Goal: Task Accomplishment & Management: Complete application form

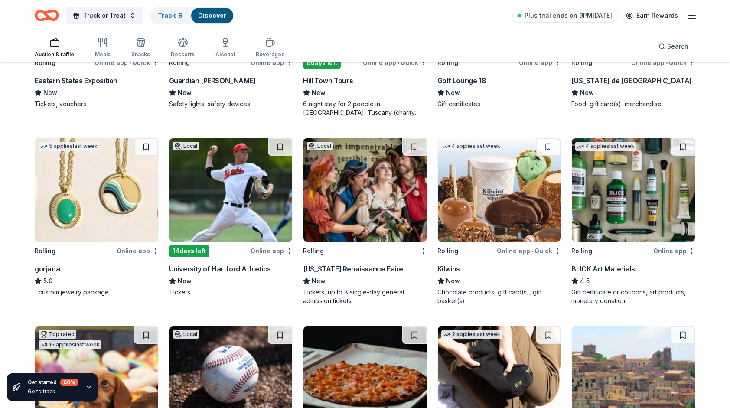
scroll to position [1275, 0]
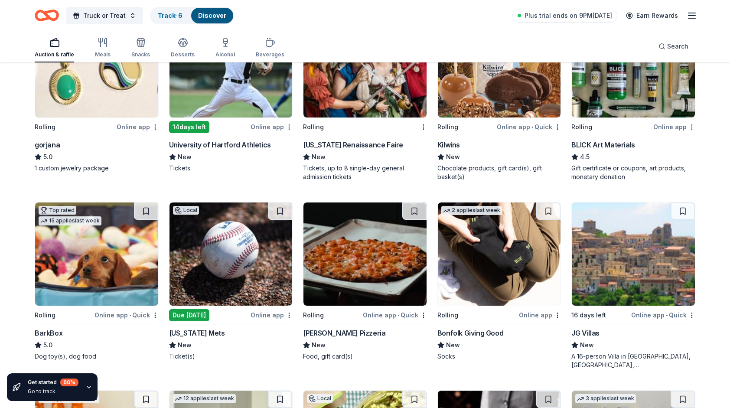
click at [226, 280] on img at bounding box center [231, 254] width 123 height 103
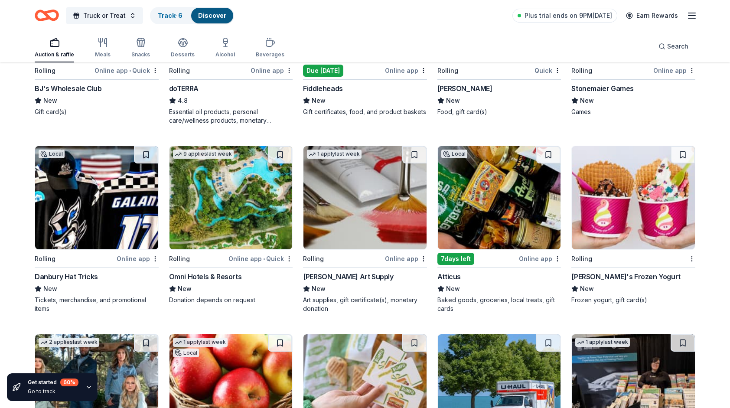
scroll to position [1709, 0]
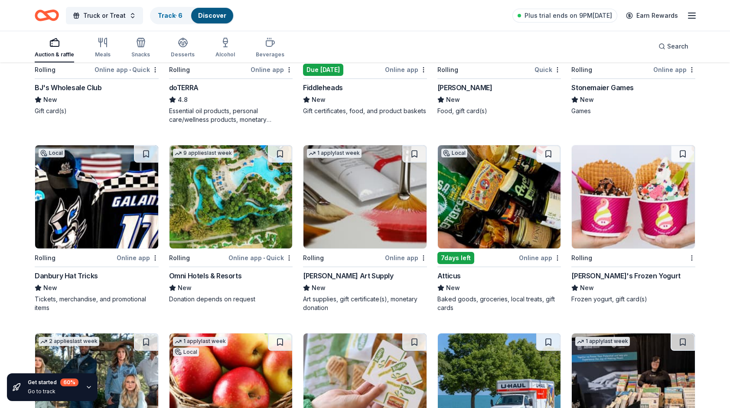
click at [104, 193] on img at bounding box center [96, 196] width 123 height 103
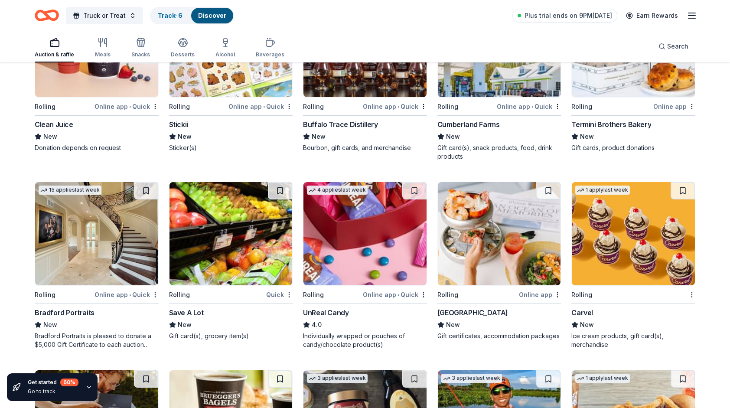
scroll to position [2230, 0]
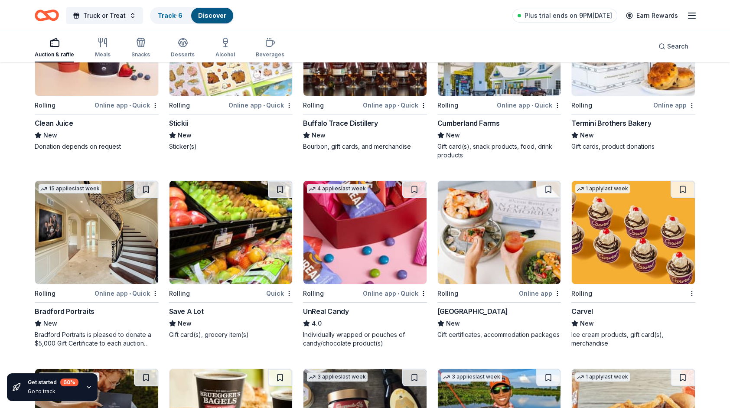
click at [52, 222] on img at bounding box center [96, 232] width 123 height 103
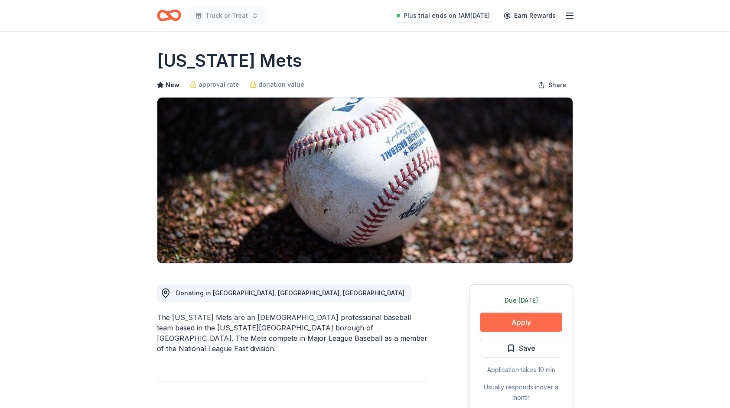
click at [526, 324] on button "Apply" at bounding box center [521, 322] width 82 height 19
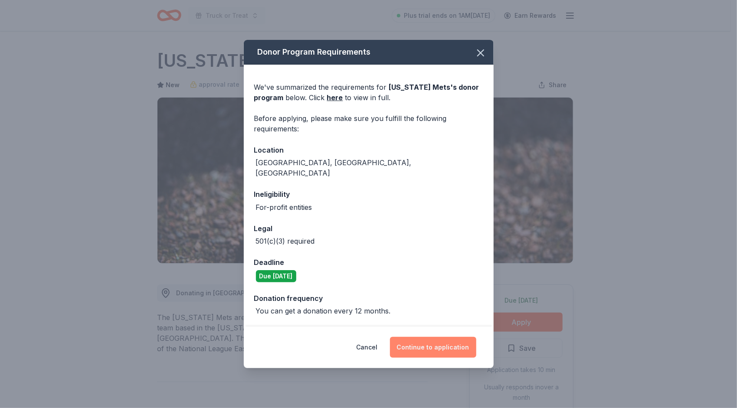
click at [428, 343] on button "Continue to application" at bounding box center [433, 347] width 86 height 21
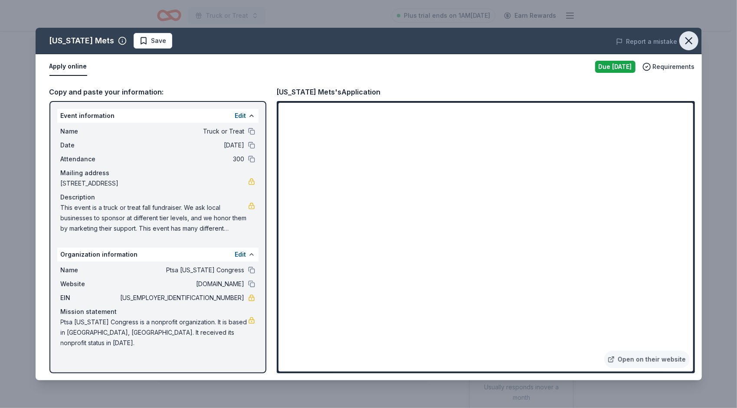
click at [690, 35] on icon "button" at bounding box center [689, 41] width 12 height 12
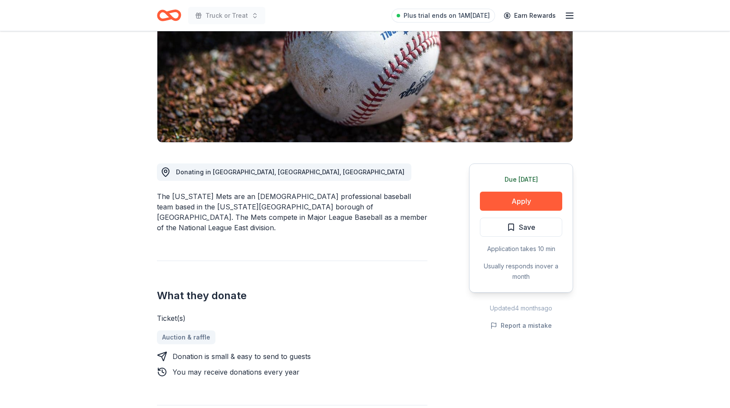
scroll to position [130, 0]
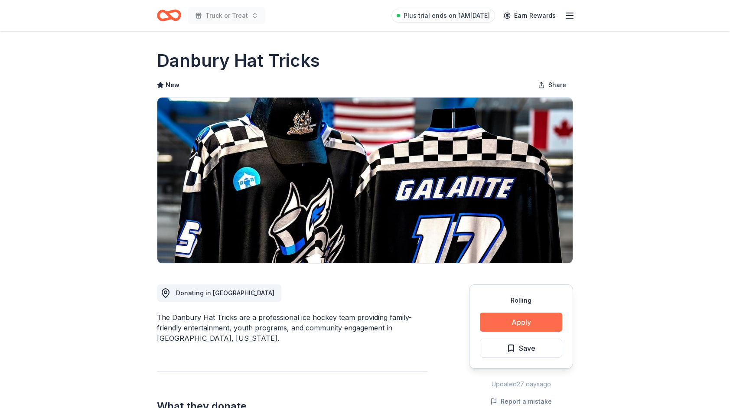
click at [520, 320] on button "Apply" at bounding box center [521, 322] width 82 height 19
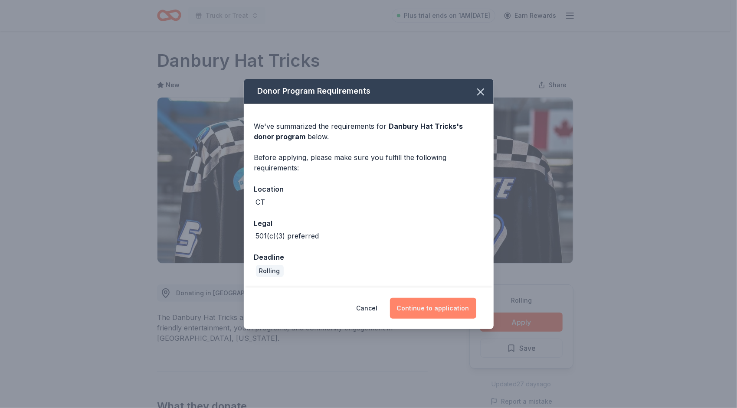
click at [419, 309] on button "Continue to application" at bounding box center [433, 308] width 86 height 21
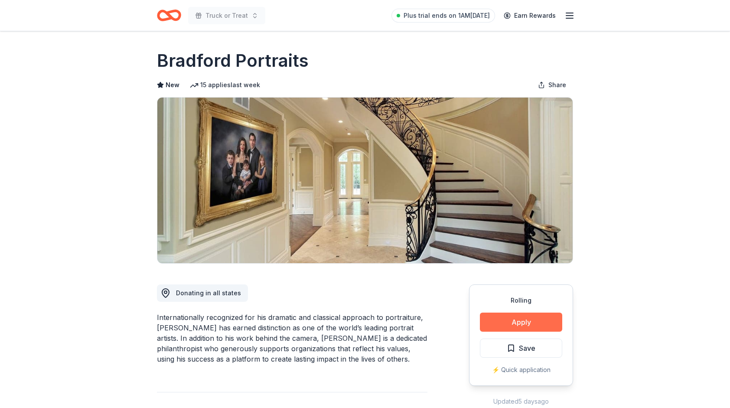
click at [542, 324] on button "Apply" at bounding box center [521, 322] width 82 height 19
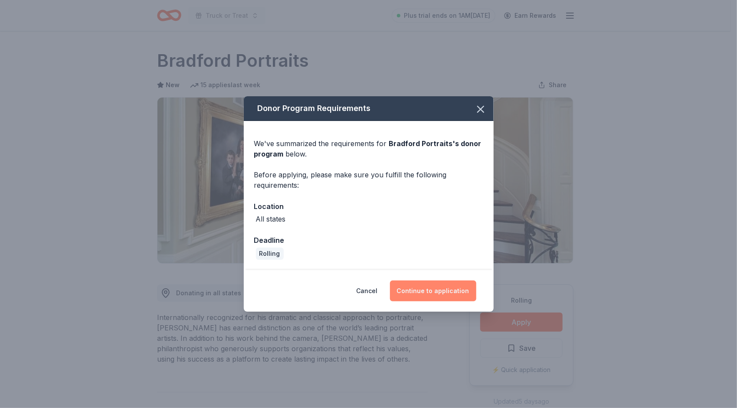
click at [431, 297] on button "Continue to application" at bounding box center [433, 291] width 86 height 21
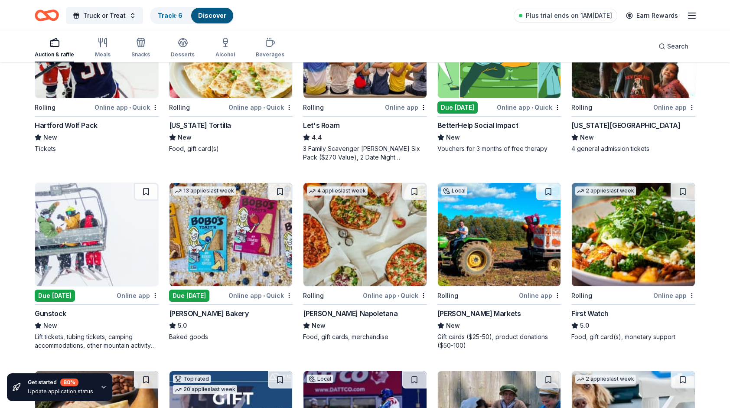
scroll to position [174, 0]
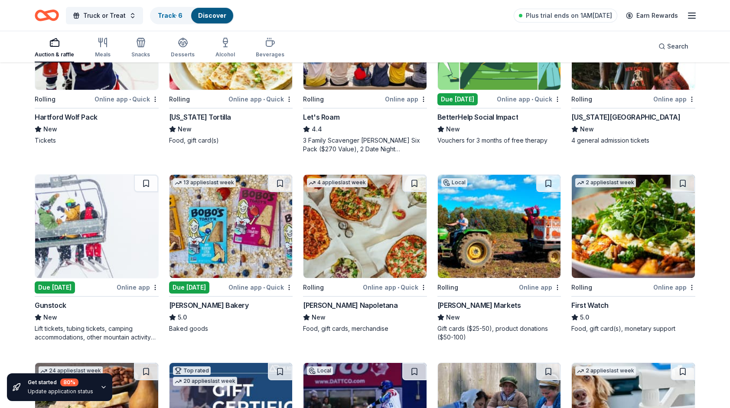
click at [135, 239] on img at bounding box center [96, 226] width 123 height 103
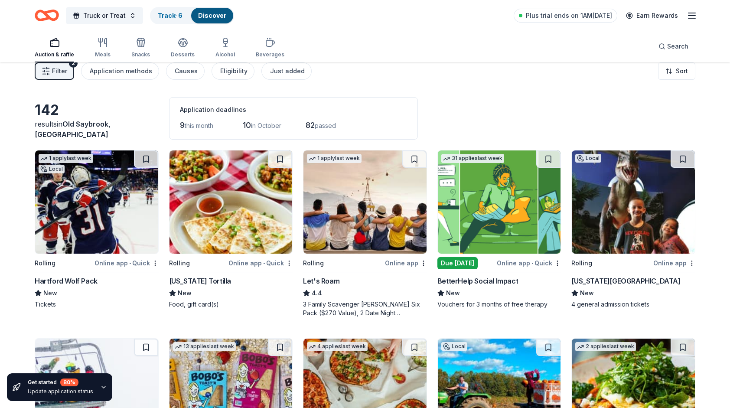
scroll to position [0, 0]
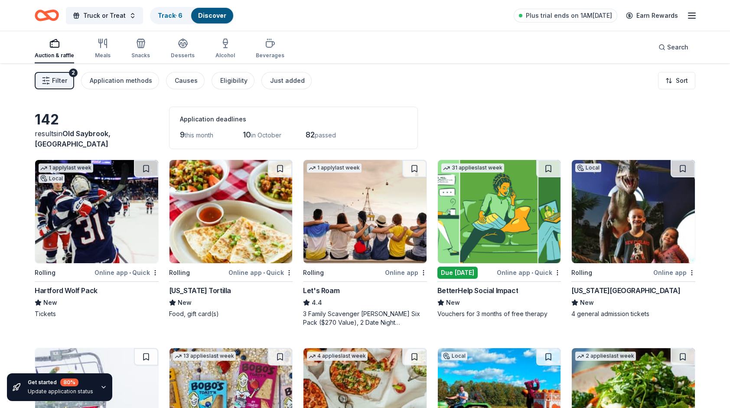
click at [691, 16] on icon "button" at bounding box center [692, 15] width 10 height 10
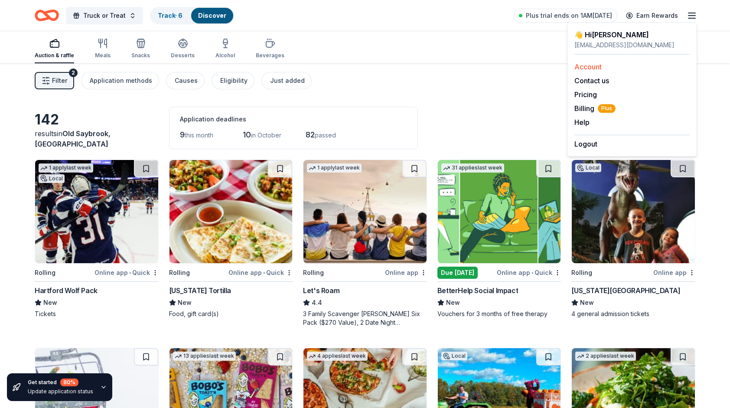
click at [582, 69] on link "Account" at bounding box center [588, 66] width 27 height 9
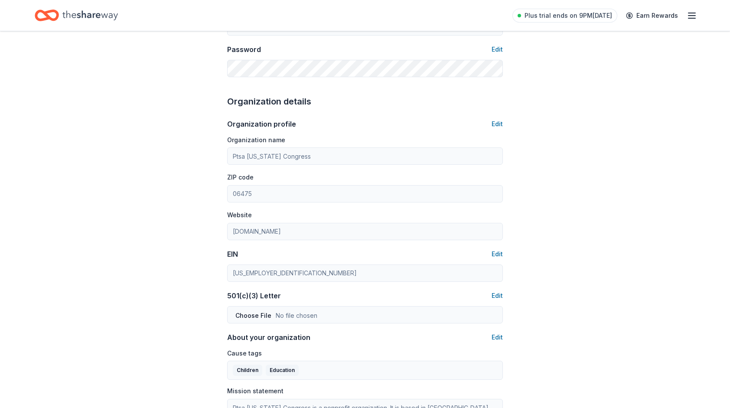
scroll to position [217, 0]
click at [499, 252] on button "Edit" at bounding box center [497, 253] width 11 height 10
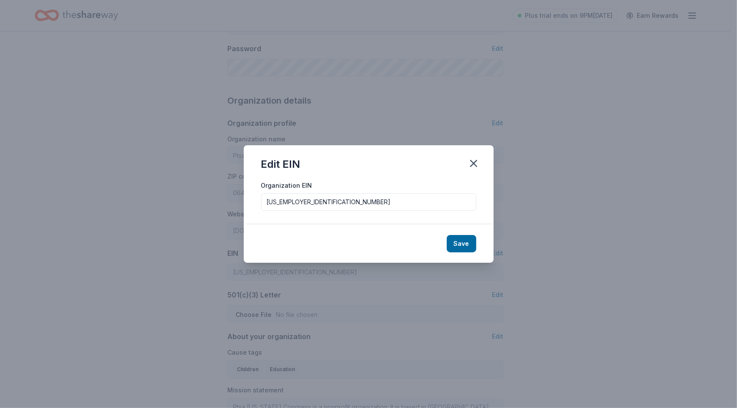
drag, startPoint x: 309, startPoint y: 203, endPoint x: 211, endPoint y: 185, distance: 99.7
click at [213, 186] on div "Edit EIN Organization EIN 80-0265439 Save" at bounding box center [368, 204] width 737 height 408
click at [475, 160] on icon "button" at bounding box center [474, 163] width 12 height 12
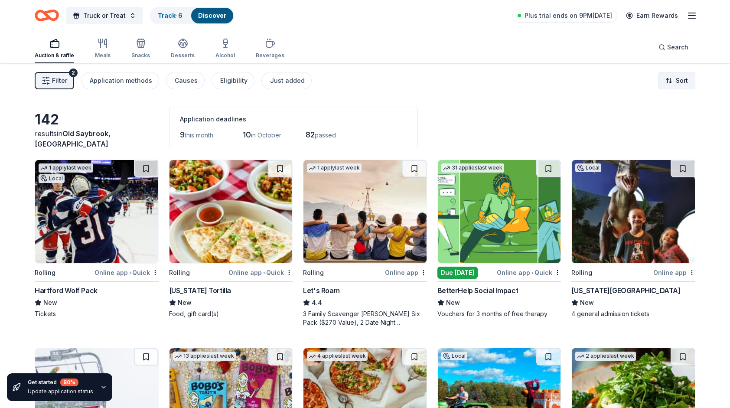
click at [681, 80] on html "Truck or Treat Track · 6 Discover Plus trial ends on 9PM, 10/4 Earn Rewards Auc…" at bounding box center [365, 204] width 730 height 408
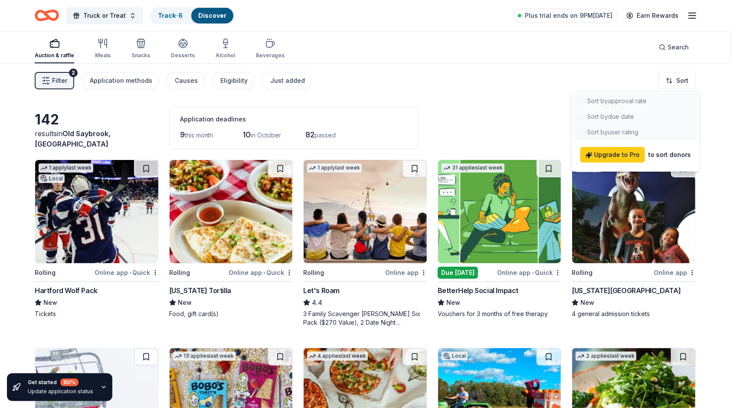
click at [635, 99] on div at bounding box center [635, 116] width 124 height 47
click at [462, 71] on html "Truck or Treat Track · 6 Discover Plus trial ends on 9PM, 10/4 Earn Rewards Auc…" at bounding box center [368, 204] width 737 height 408
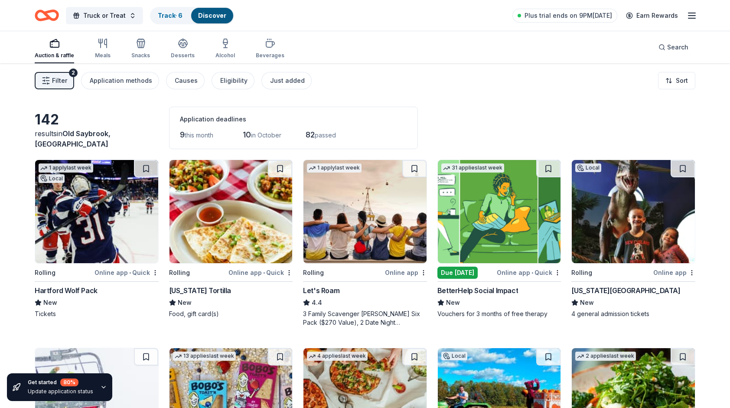
click at [58, 79] on span "Filter" at bounding box center [59, 80] width 15 height 10
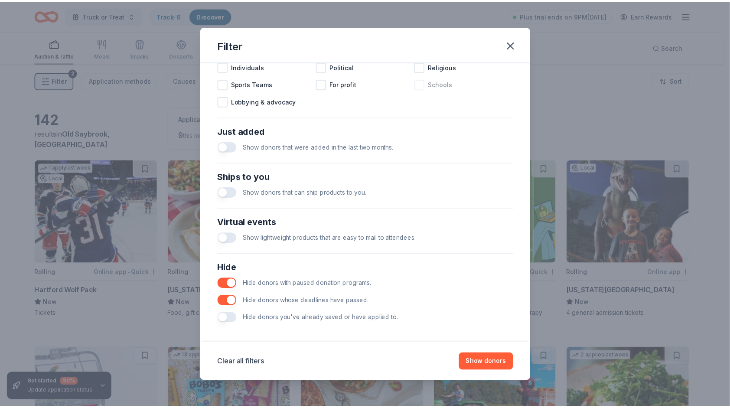
scroll to position [289, 0]
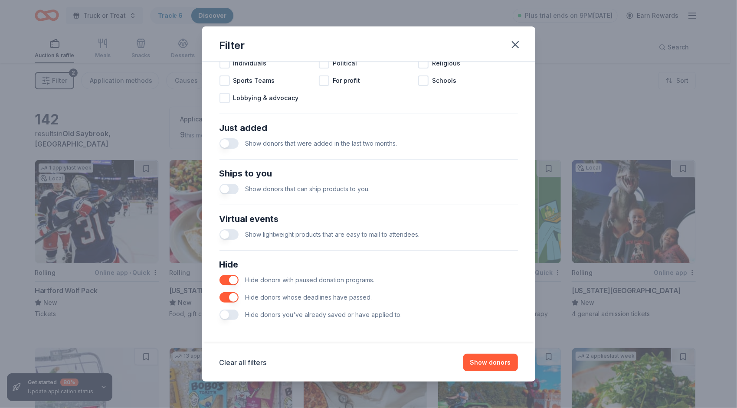
click at [234, 187] on button "button" at bounding box center [228, 189] width 19 height 10
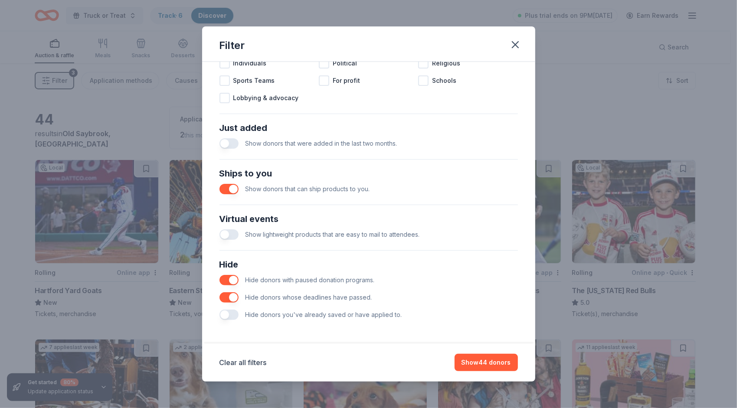
click at [233, 140] on button "button" at bounding box center [228, 143] width 19 height 10
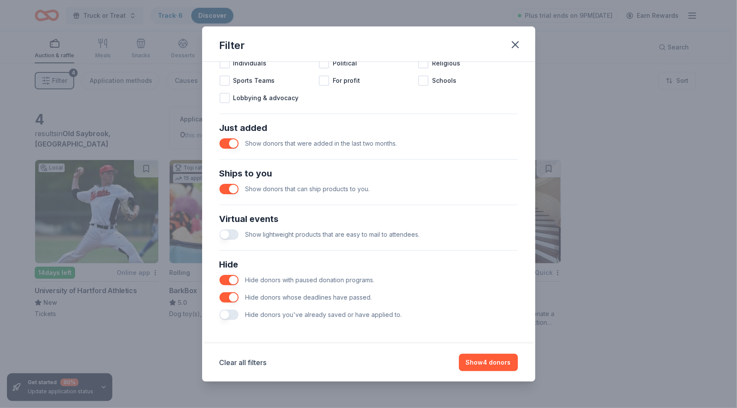
click at [224, 142] on button "button" at bounding box center [228, 143] width 19 height 10
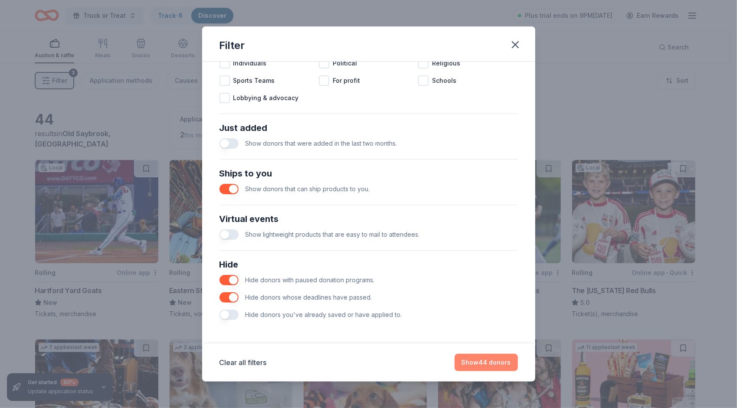
click at [491, 360] on button "Show 44 donors" at bounding box center [486, 362] width 63 height 17
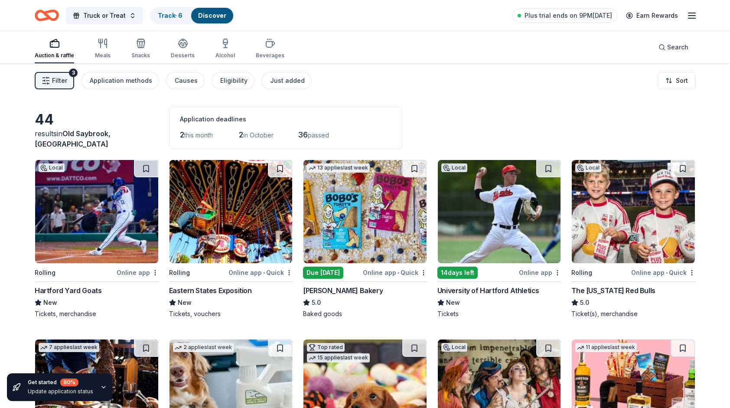
click at [629, 247] on img at bounding box center [633, 211] width 123 height 103
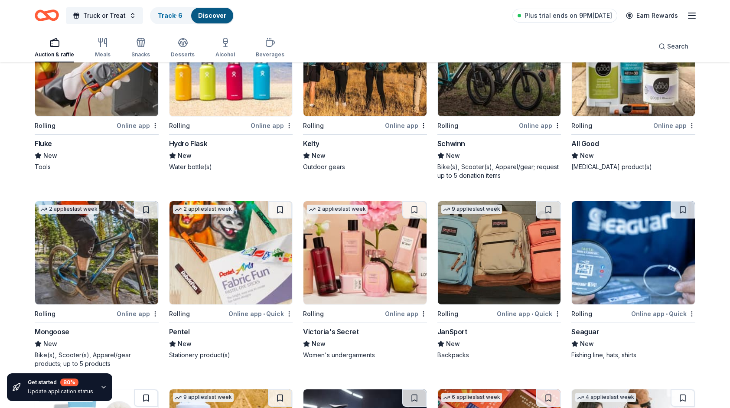
scroll to position [1084, 0]
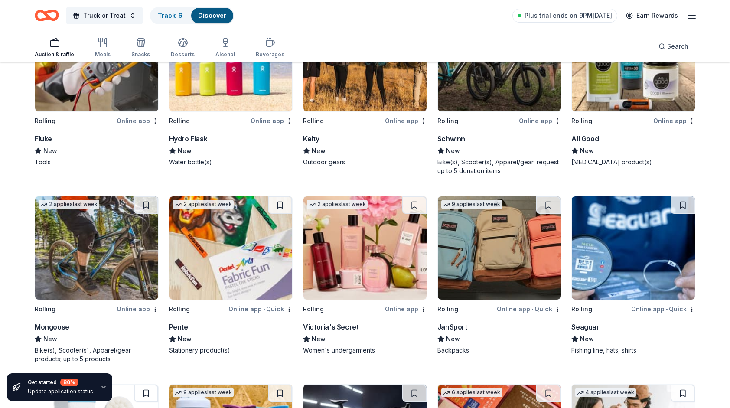
click at [108, 287] on img at bounding box center [96, 248] width 123 height 103
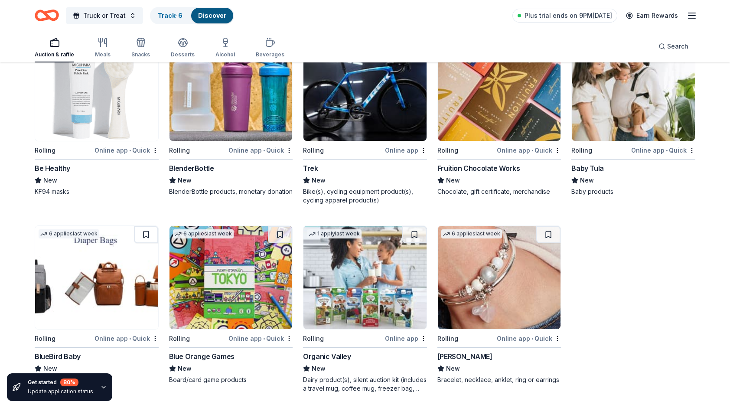
scroll to position [1431, 0]
click at [108, 54] on div "Meals" at bounding box center [103, 54] width 16 height 7
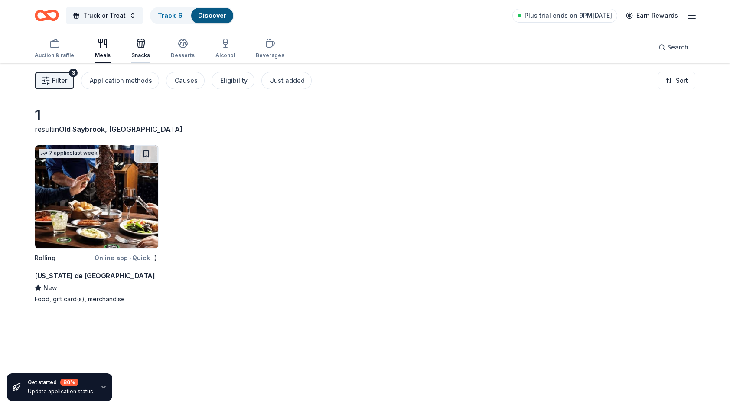
click at [144, 49] on div "Snacks" at bounding box center [140, 48] width 19 height 21
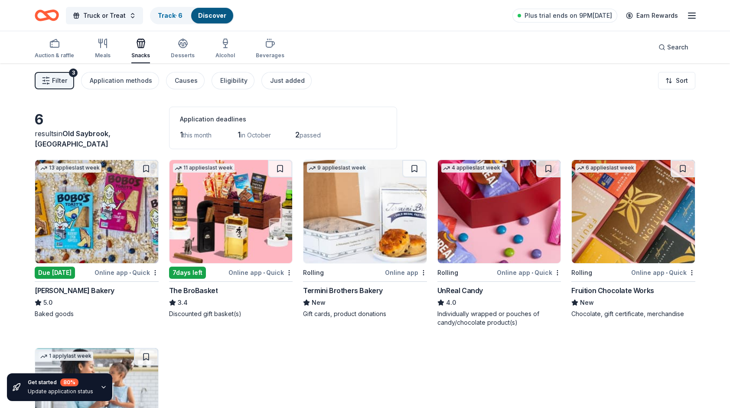
click at [239, 193] on img at bounding box center [231, 211] width 123 height 103
click at [61, 49] on div "Auction & raffle" at bounding box center [54, 48] width 39 height 21
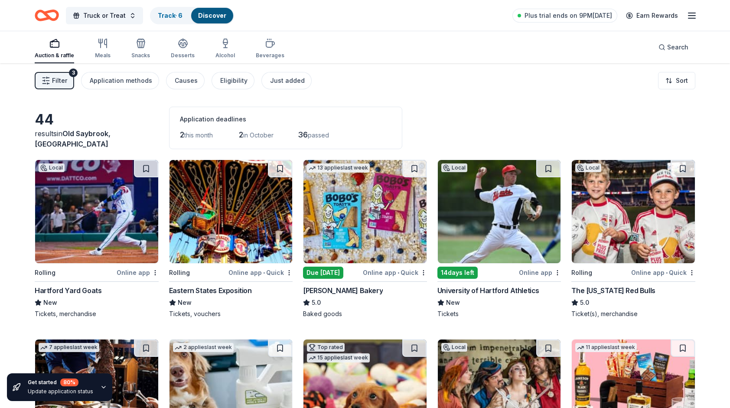
click at [105, 219] on img at bounding box center [96, 211] width 123 height 103
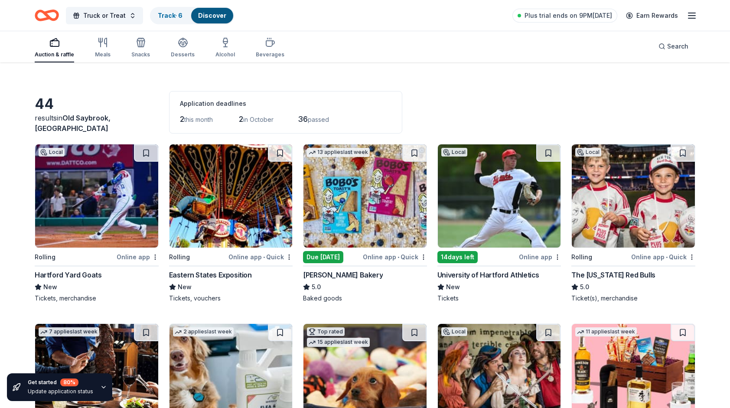
scroll to position [43, 0]
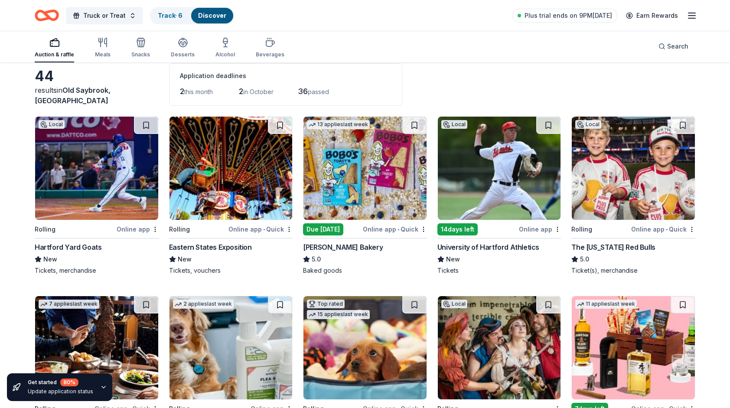
click at [493, 175] on img at bounding box center [499, 168] width 123 height 103
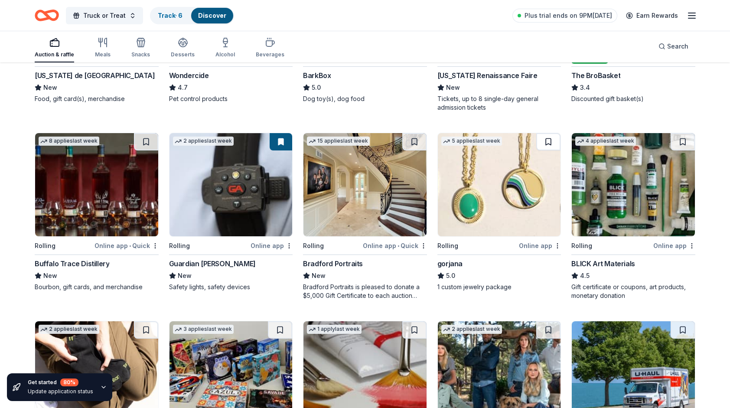
scroll to position [564, 0]
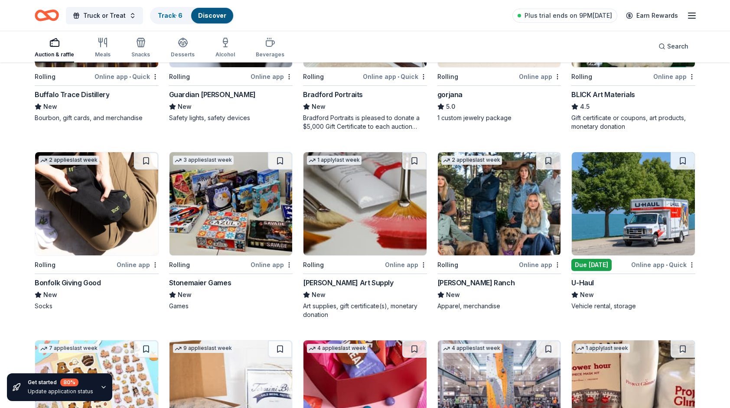
click at [527, 222] on img at bounding box center [499, 203] width 123 height 103
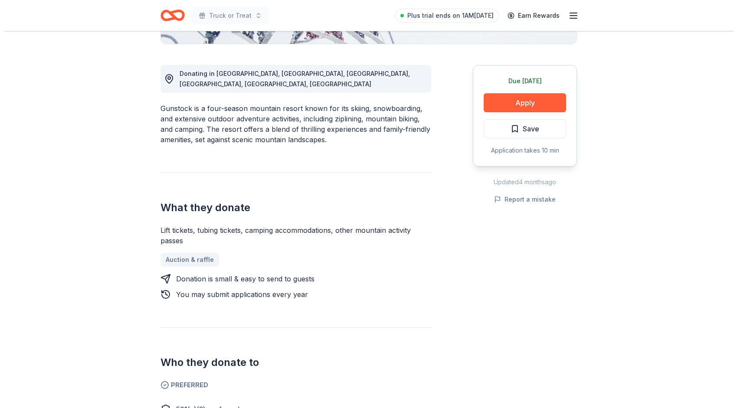
scroll to position [217, 0]
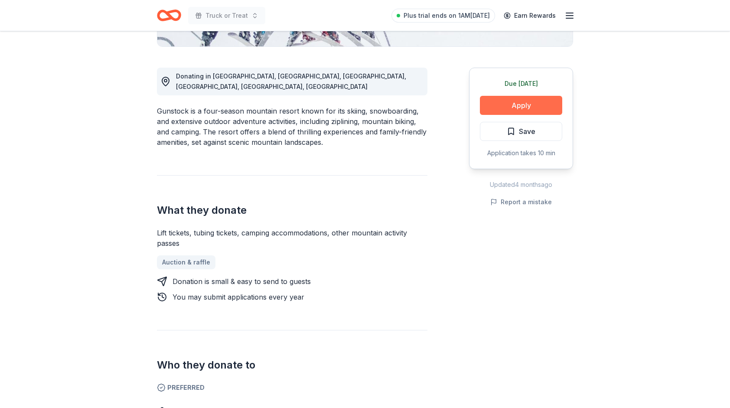
click at [525, 109] on button "Apply" at bounding box center [521, 105] width 82 height 19
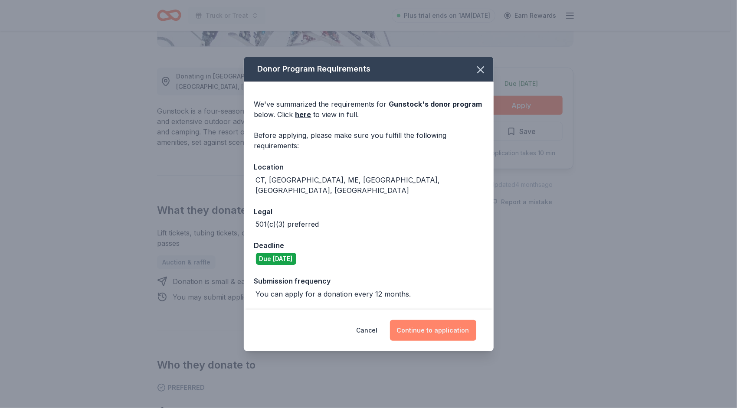
click at [414, 321] on button "Continue to application" at bounding box center [433, 330] width 86 height 21
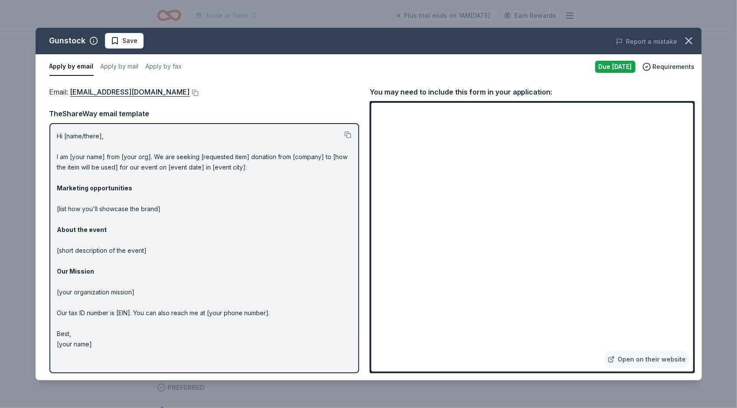
drag, startPoint x: 113, startPoint y: 347, endPoint x: 40, endPoint y: 167, distance: 194.8
click at [40, 167] on div "Email : [EMAIL_ADDRESS][DOMAIN_NAME] Email : [EMAIL_ADDRESS][DOMAIN_NAME] TheSh…" at bounding box center [369, 229] width 666 height 301
drag, startPoint x: 56, startPoint y: 129, endPoint x: 320, endPoint y: 144, distance: 264.6
click at [146, 142] on div "TheShareWay email template Hi [name/there], I am [your name] from [your org]. W…" at bounding box center [204, 240] width 310 height 265
click at [349, 134] on button at bounding box center [347, 134] width 7 height 7
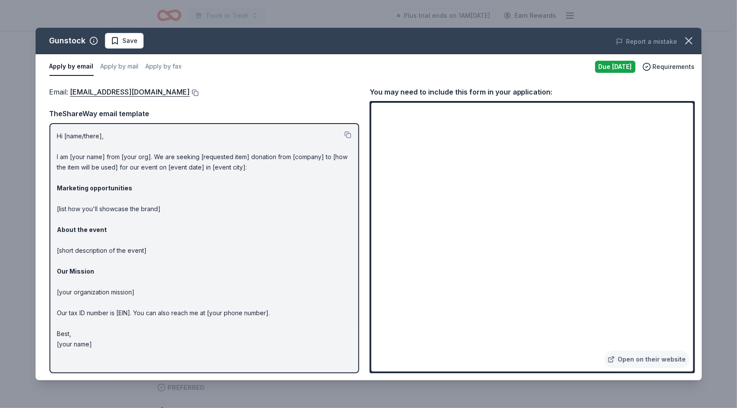
click at [190, 92] on button at bounding box center [194, 92] width 9 height 7
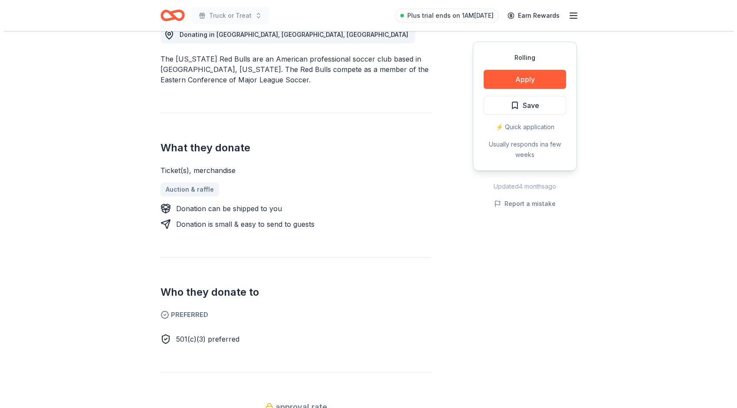
scroll to position [260, 0]
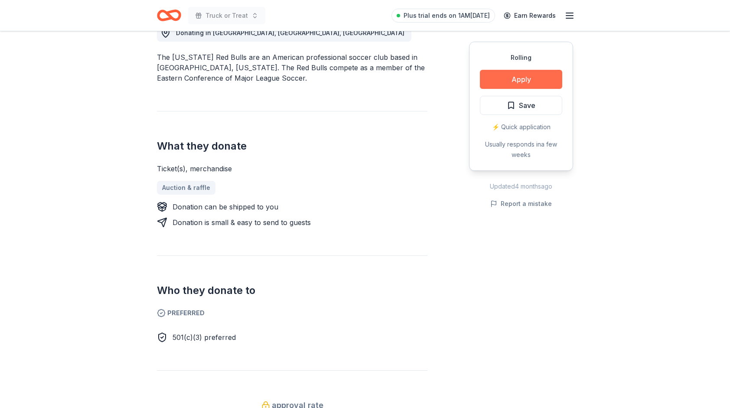
click at [517, 79] on button "Apply" at bounding box center [521, 79] width 82 height 19
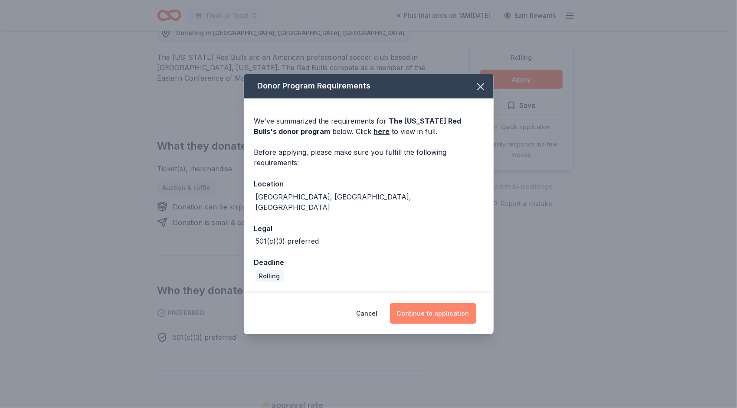
click at [453, 312] on button "Continue to application" at bounding box center [433, 313] width 86 height 21
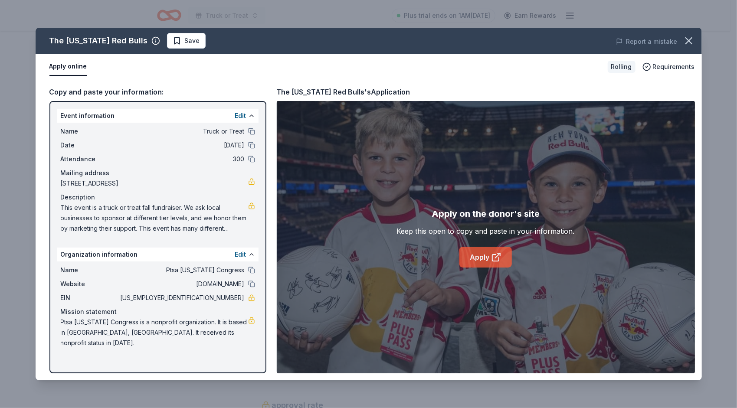
click at [483, 255] on link "Apply" at bounding box center [485, 257] width 52 height 21
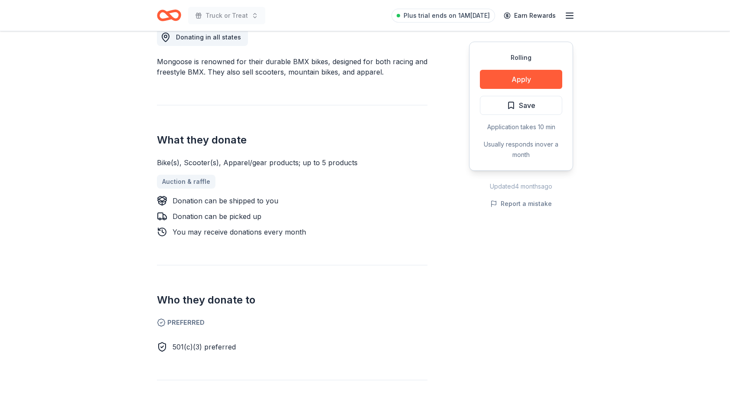
scroll to position [260, 0]
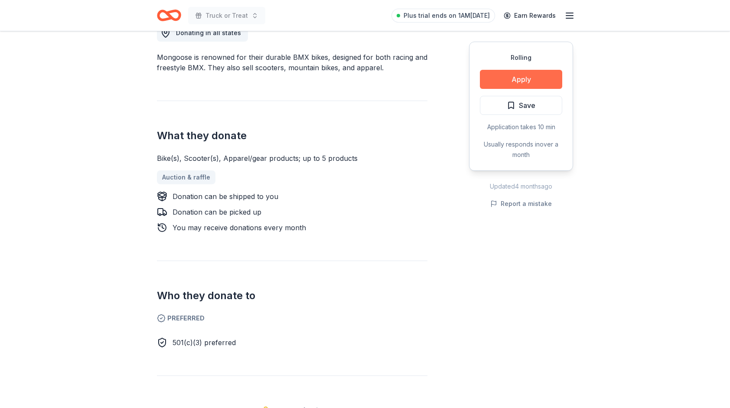
click at [530, 82] on button "Apply" at bounding box center [521, 79] width 82 height 19
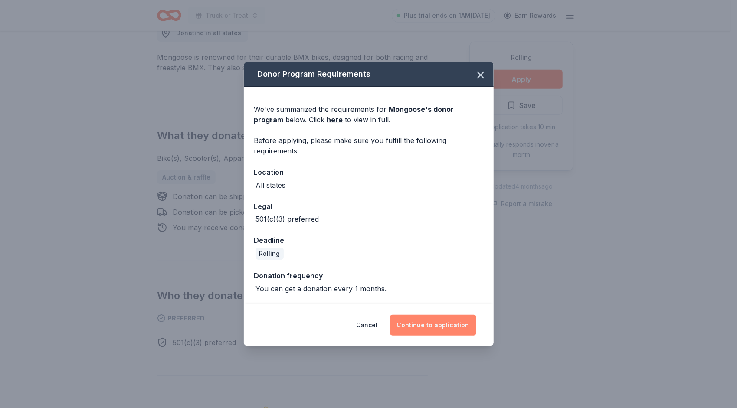
click at [462, 329] on button "Continue to application" at bounding box center [433, 325] width 86 height 21
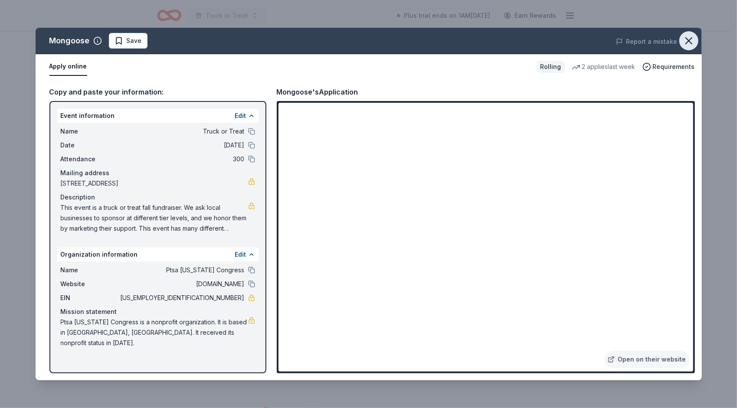
click at [694, 39] on icon "button" at bounding box center [689, 41] width 12 height 12
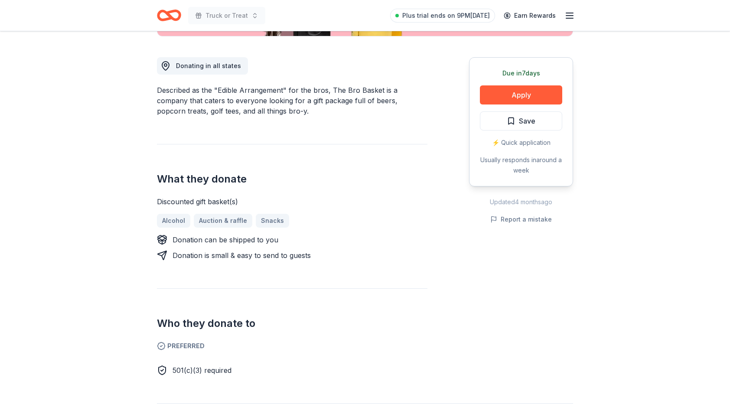
scroll to position [217, 0]
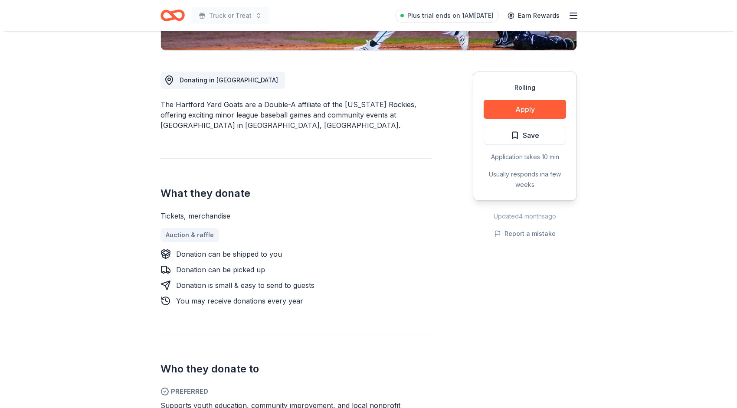
scroll to position [217, 0]
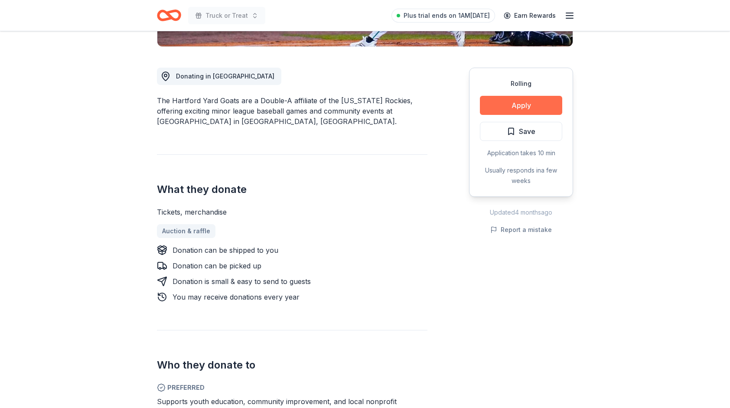
click at [540, 101] on button "Apply" at bounding box center [521, 105] width 82 height 19
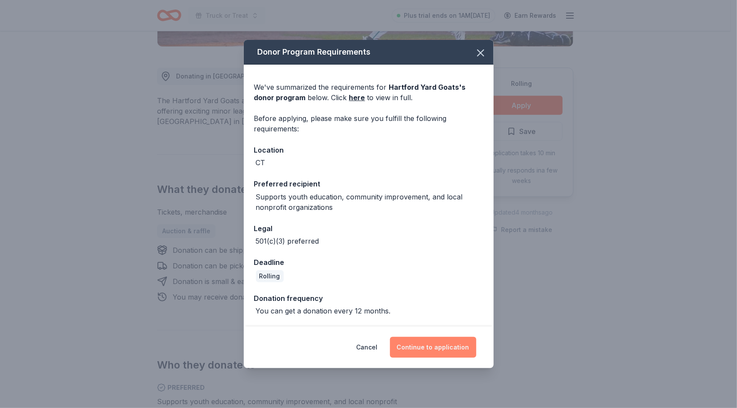
click at [442, 344] on button "Continue to application" at bounding box center [433, 347] width 86 height 21
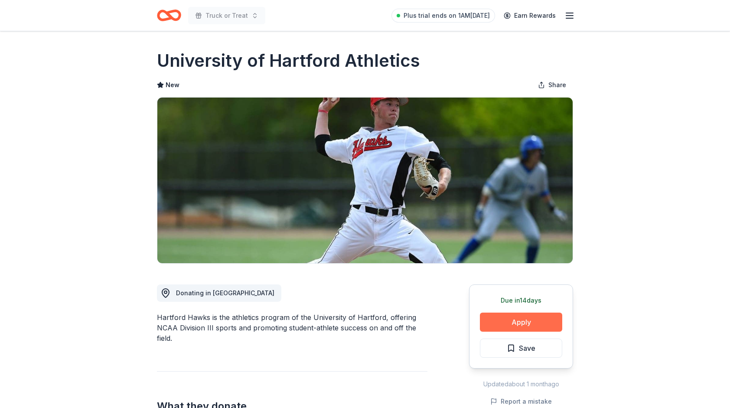
click at [534, 325] on button "Apply" at bounding box center [521, 322] width 82 height 19
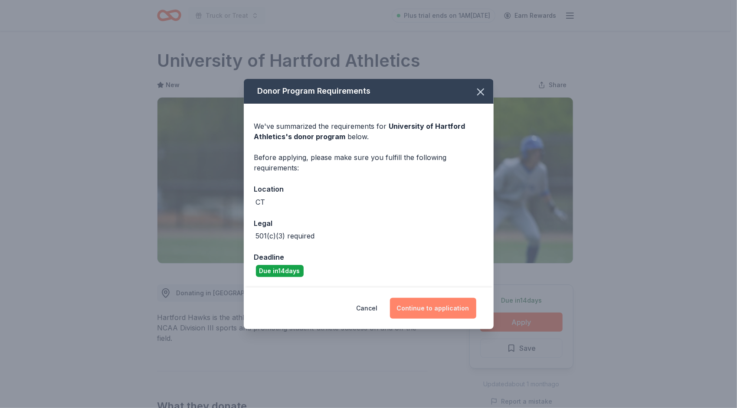
click at [432, 304] on button "Continue to application" at bounding box center [433, 308] width 86 height 21
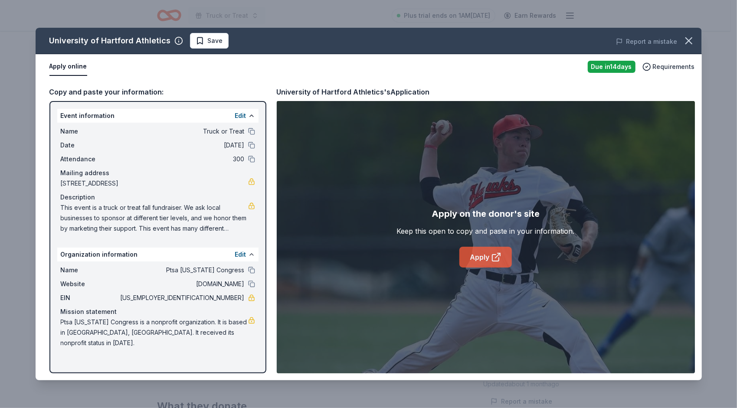
click at [485, 256] on link "Apply" at bounding box center [485, 257] width 52 height 21
click at [692, 39] on icon "button" at bounding box center [689, 41] width 12 height 12
